Goal: Transaction & Acquisition: Purchase product/service

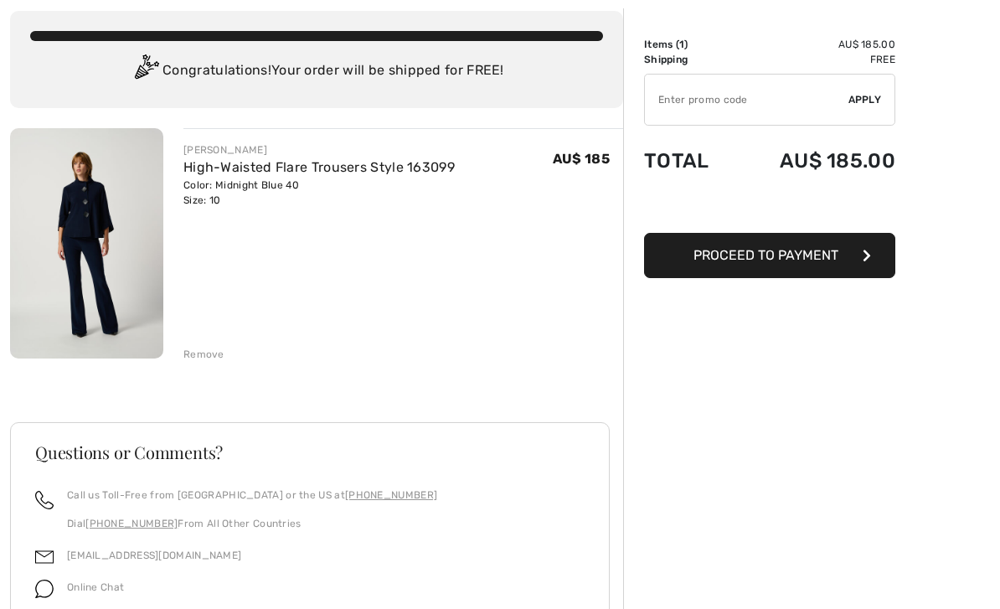
scroll to position [91, 0]
click at [758, 264] on button "Proceed to Payment" at bounding box center [769, 255] width 251 height 45
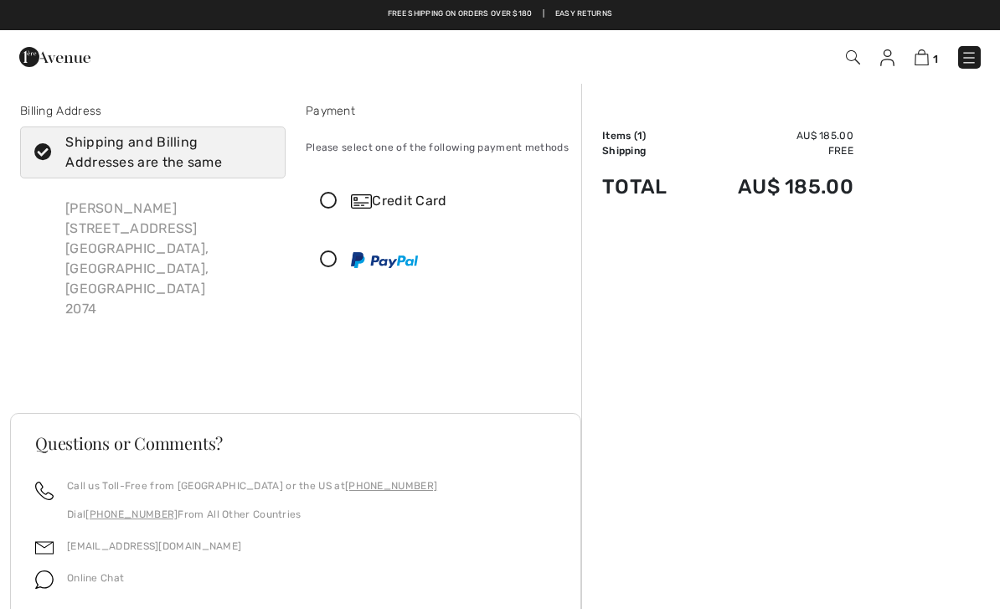
click at [329, 209] on icon at bounding box center [329, 202] width 44 height 18
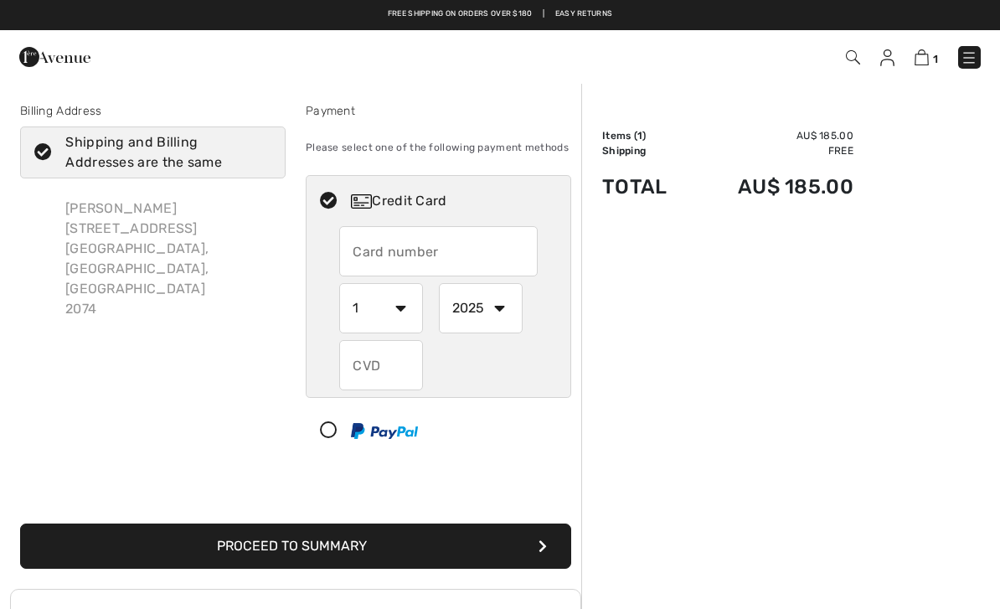
click at [371, 251] on input "text" at bounding box center [438, 251] width 198 height 50
type input "5545840185496874"
select select "6"
select select "2028"
click at [356, 374] on input "text" at bounding box center [381, 365] width 84 height 50
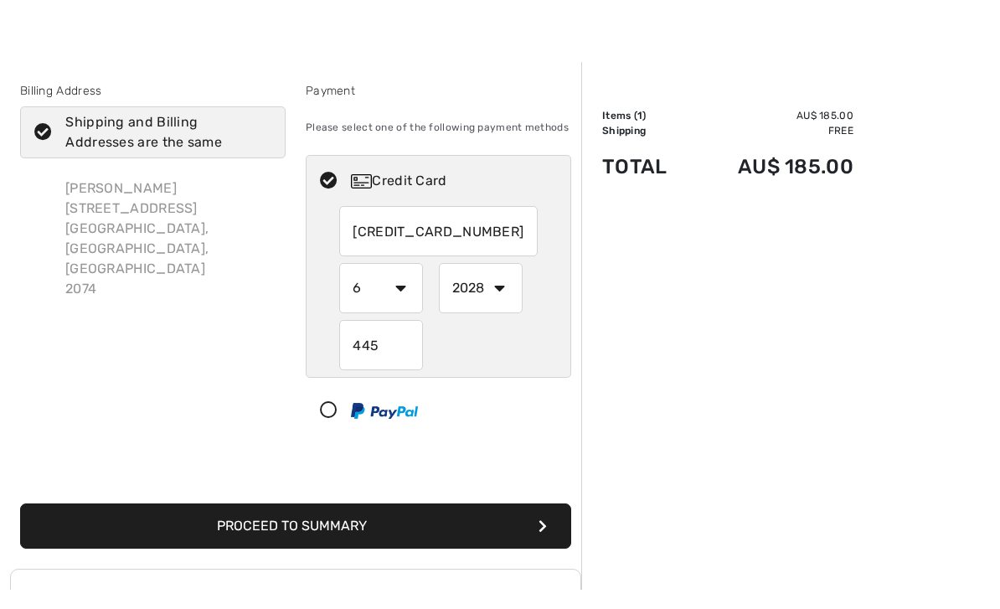
type input "445"
click at [419, 528] on button "Proceed to Summary" at bounding box center [295, 546] width 551 height 45
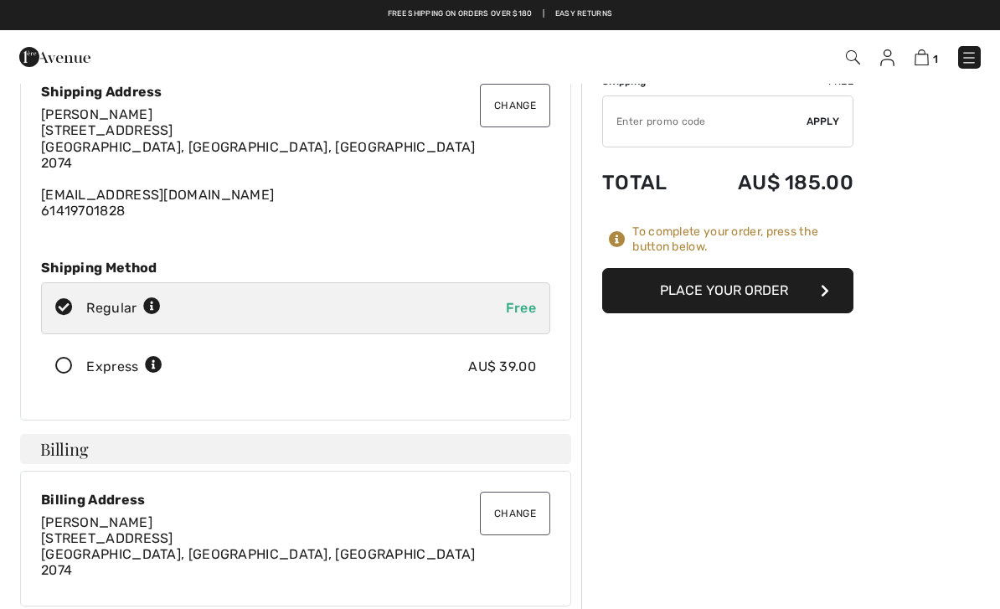
scroll to position [42, 0]
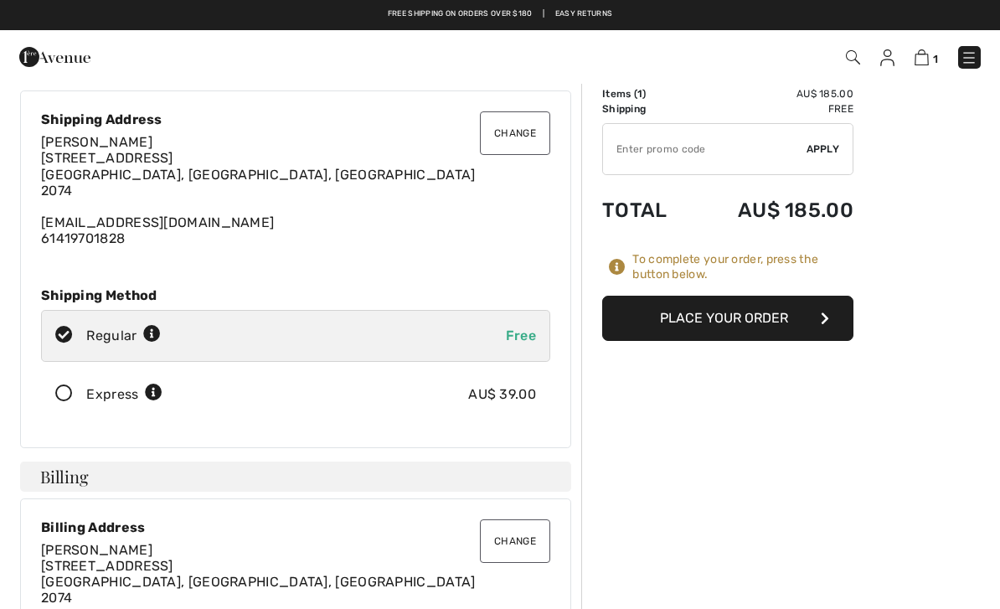
click at [734, 331] on button "Place Your Order" at bounding box center [727, 318] width 251 height 45
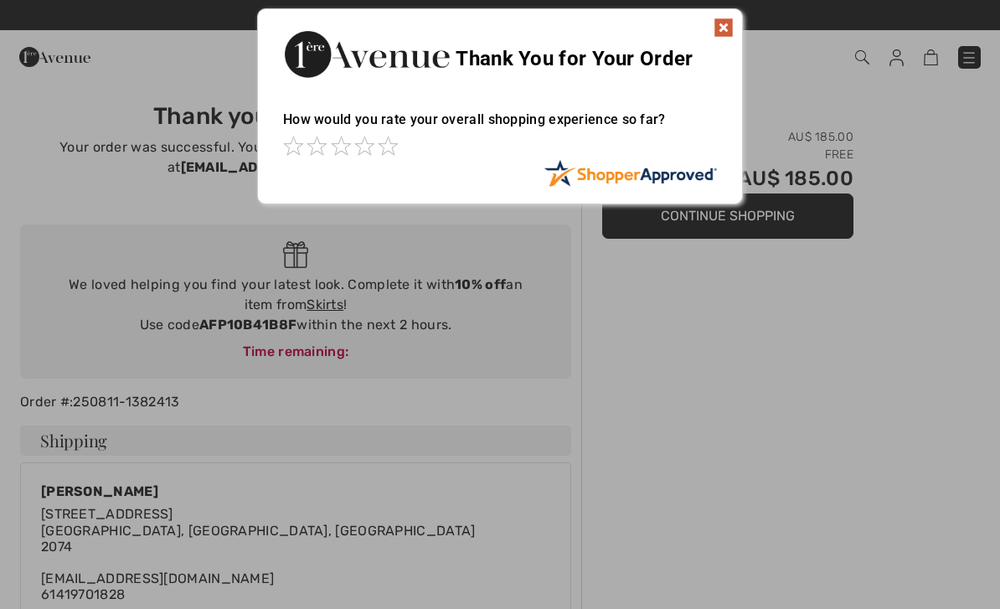
click at [731, 31] on img at bounding box center [724, 28] width 20 height 20
